Goal: Task Accomplishment & Management: Use online tool/utility

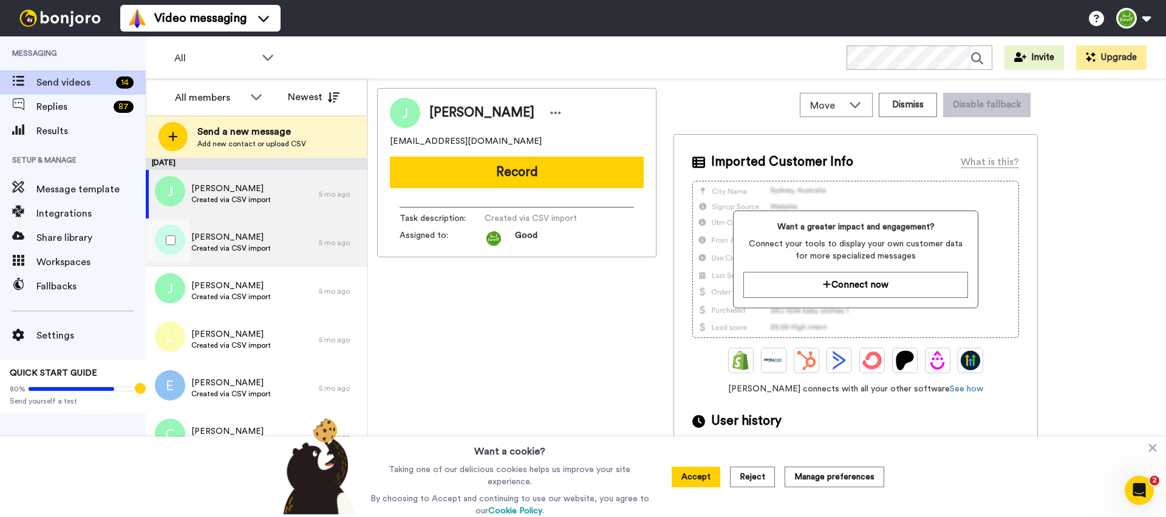
click at [223, 243] on span "Created via CSV import" at bounding box center [231, 248] width 80 height 10
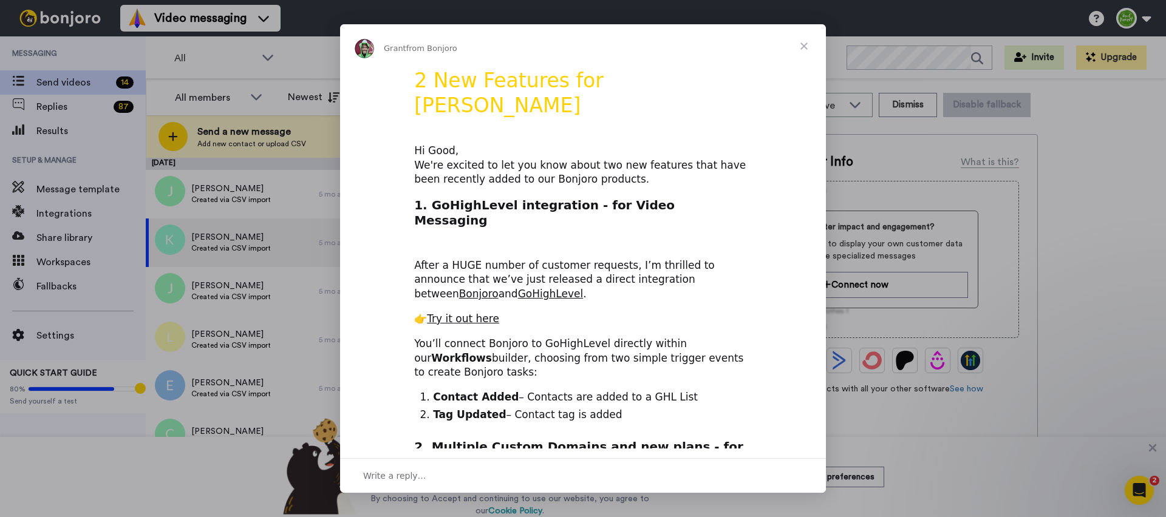
click at [807, 44] on span "Close" at bounding box center [804, 46] width 44 height 44
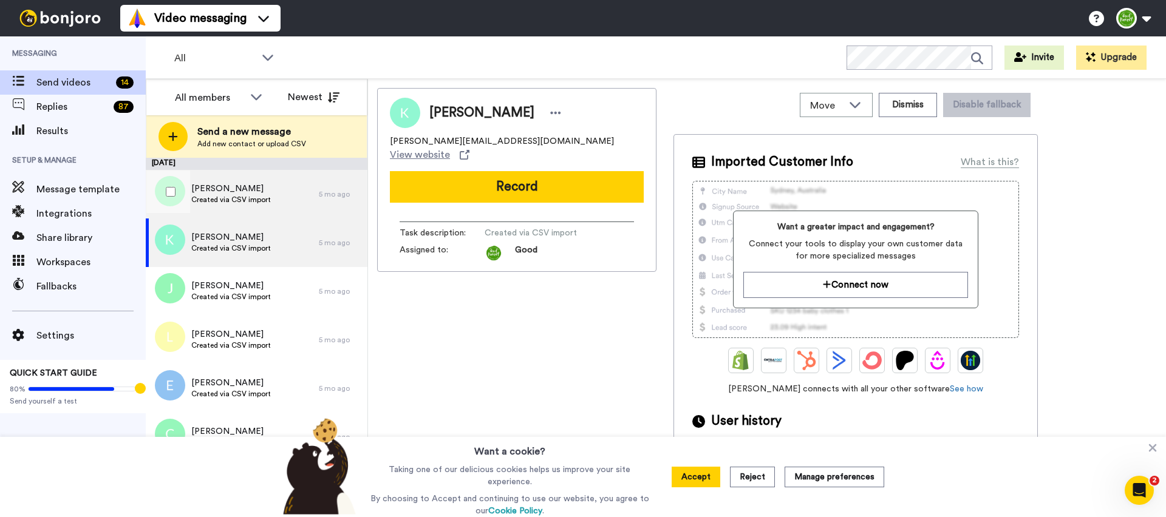
click at [245, 191] on span "[PERSON_NAME]" at bounding box center [231, 189] width 80 height 12
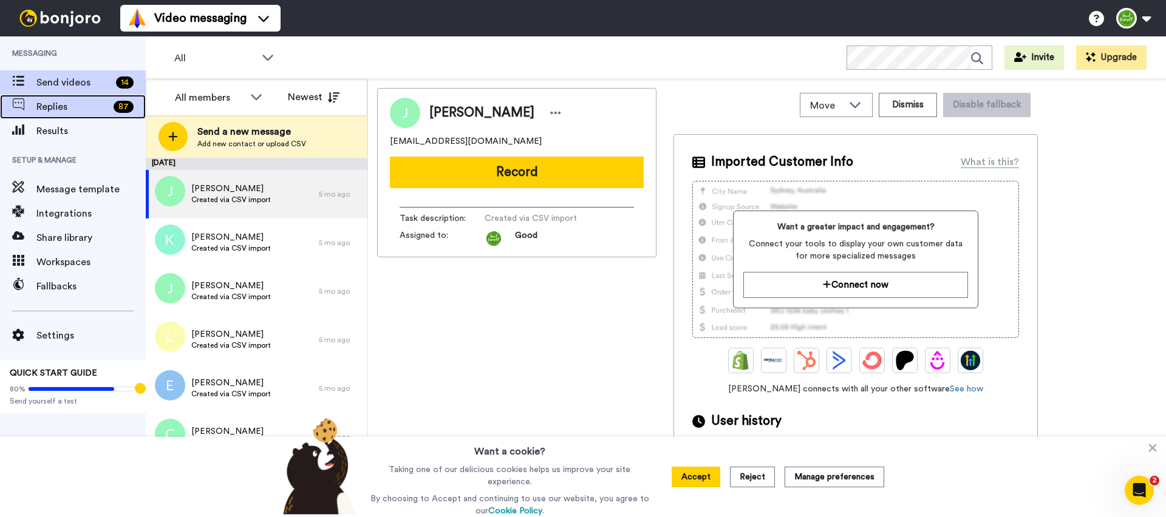
click at [72, 102] on span "Replies" at bounding box center [72, 107] width 72 height 15
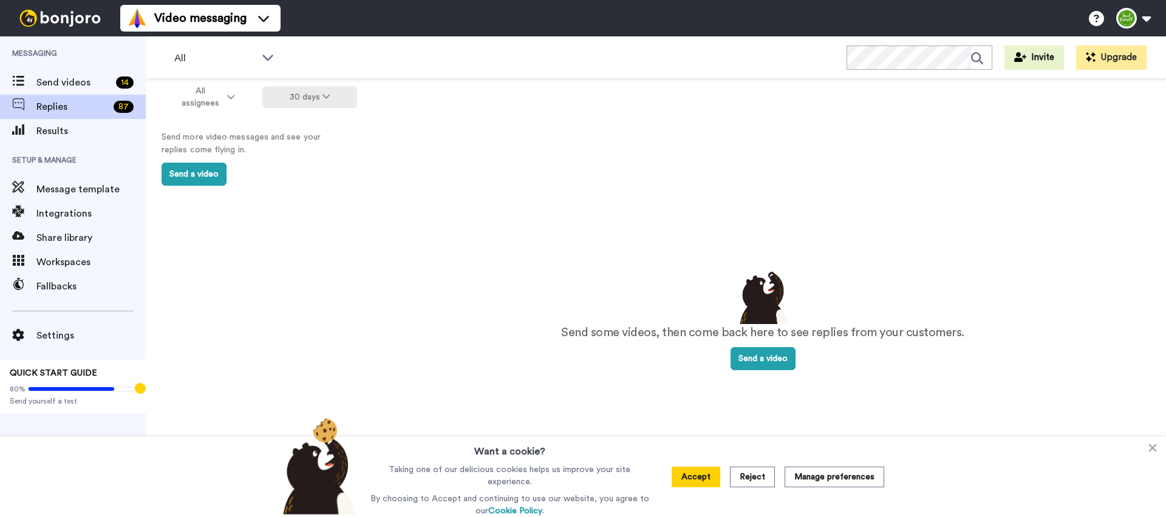
click at [306, 97] on button "30 days" at bounding box center [309, 97] width 95 height 22
click at [311, 158] on li "90 days" at bounding box center [310, 167] width 85 height 22
click at [316, 102] on button "90 days" at bounding box center [309, 97] width 95 height 22
click at [297, 184] on span "365 days" at bounding box center [296, 187] width 38 height 9
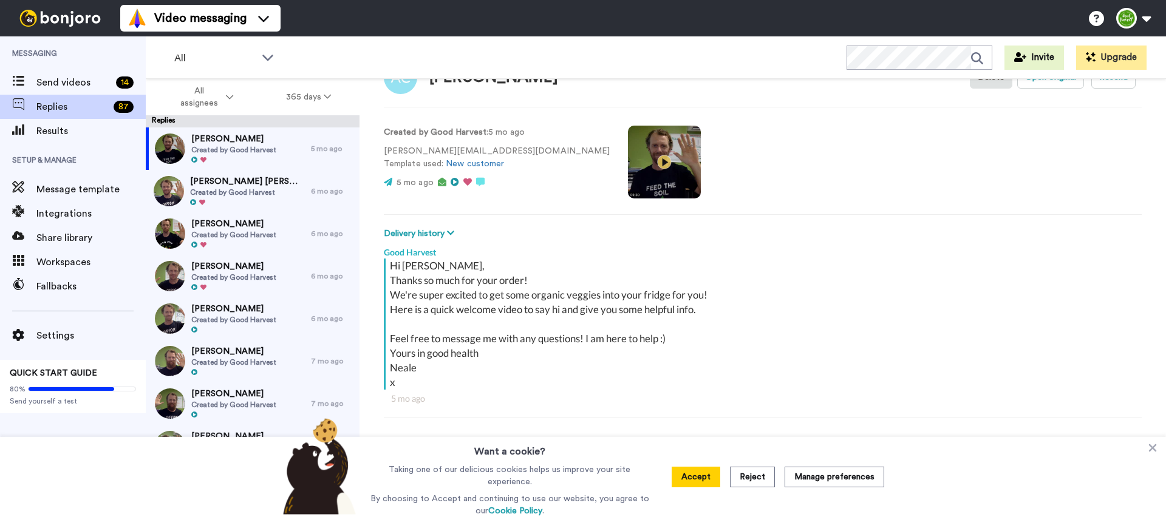
click at [628, 161] on video at bounding box center [664, 162] width 73 height 73
drag, startPoint x: 441, startPoint y: 306, endPoint x: 610, endPoint y: 321, distance: 168.9
click at [610, 321] on div "Hi [PERSON_NAME], Thanks so much for your order! We're super excited to get som…" at bounding box center [764, 324] width 749 height 131
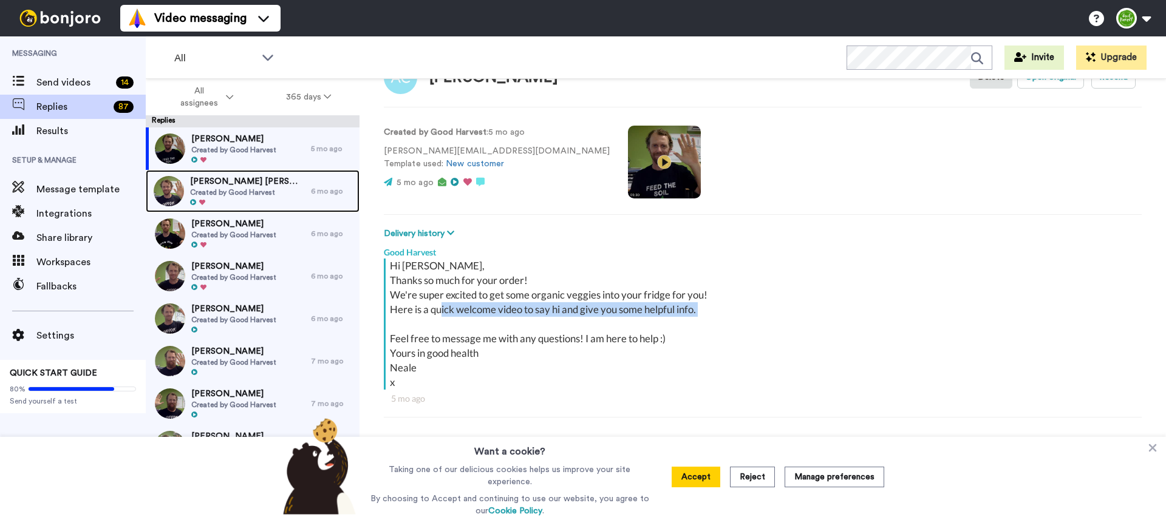
click at [223, 186] on span "[PERSON_NAME] [PERSON_NAME] See" at bounding box center [247, 181] width 115 height 12
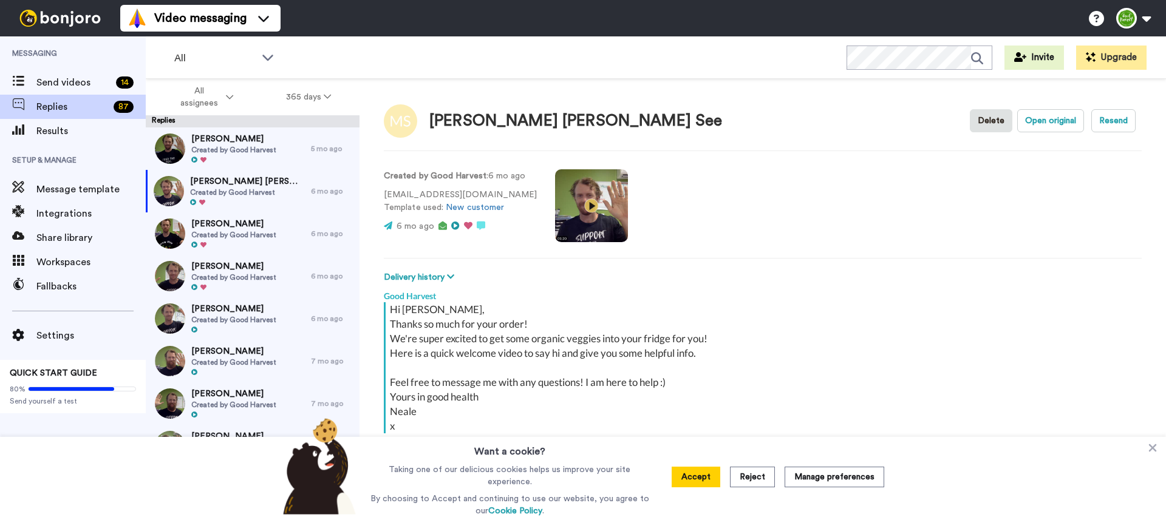
click at [576, 204] on video at bounding box center [591, 205] width 73 height 73
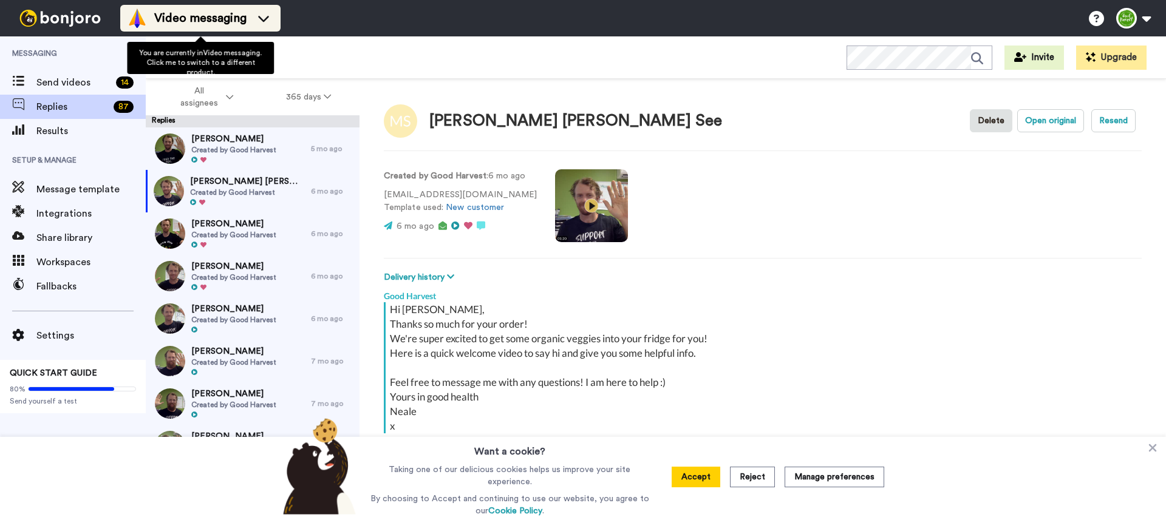
click at [254, 22] on icon at bounding box center [263, 18] width 19 height 12
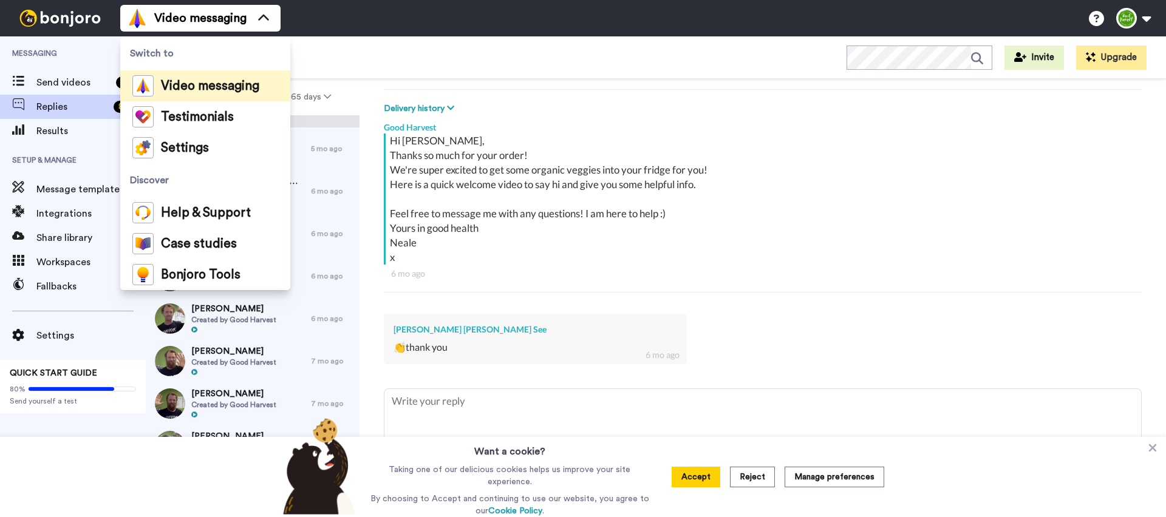
scroll to position [169, 0]
type textarea "x"
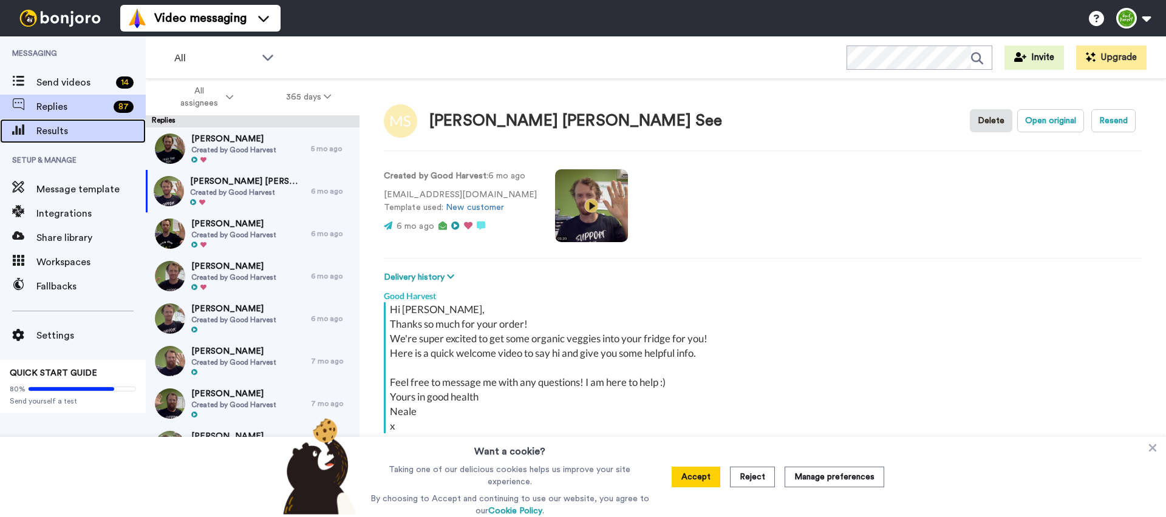
click at [70, 131] on span "Results" at bounding box center [90, 131] width 109 height 15
